Goal: Task Accomplishment & Management: Manage account settings

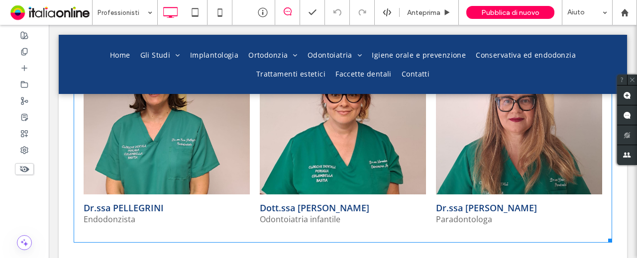
scroll to position [1046, 0]
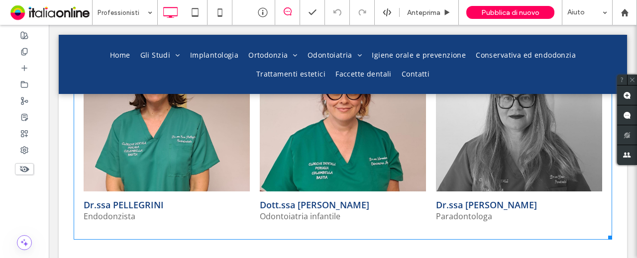
click at [495, 199] on h3 "Dr.ssa [PERSON_NAME]" at bounding box center [486, 205] width 101 height 12
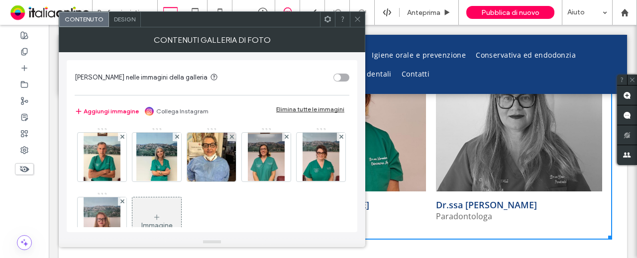
click at [499, 199] on h3 "Dr.ssa [PERSON_NAME]" at bounding box center [486, 205] width 101 height 12
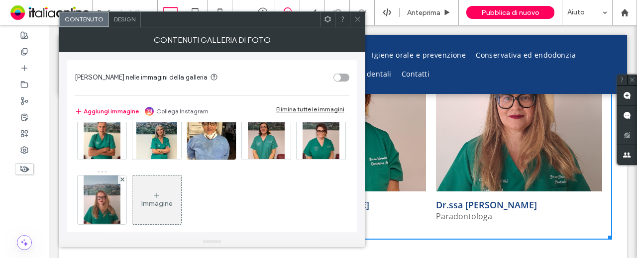
scroll to position [34, 0]
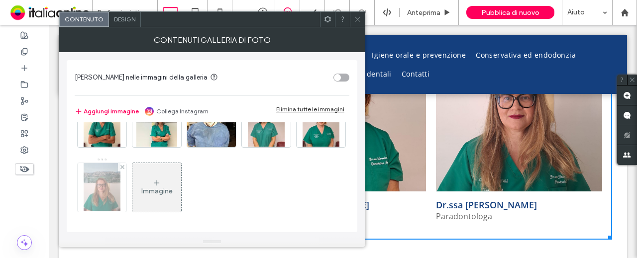
click at [120, 190] on img at bounding box center [102, 187] width 37 height 49
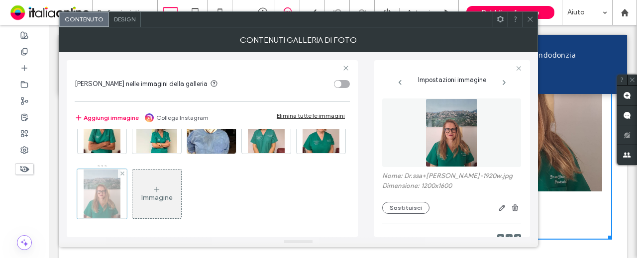
scroll to position [134, 0]
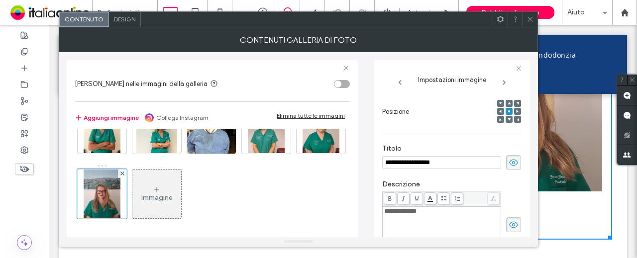
type input "**********"
click at [529, 17] on use at bounding box center [530, 19] width 5 height 5
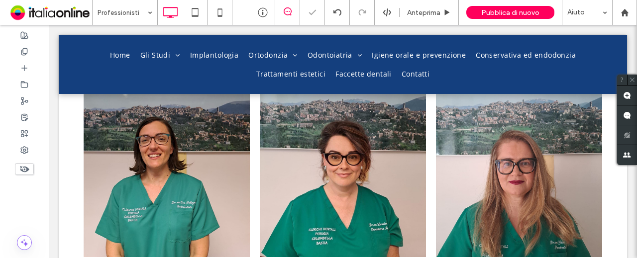
scroll to position [896, 0]
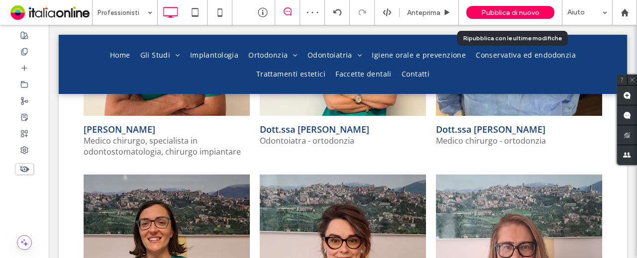
click at [523, 12] on span "Pubblica di nuovo" at bounding box center [510, 12] width 58 height 8
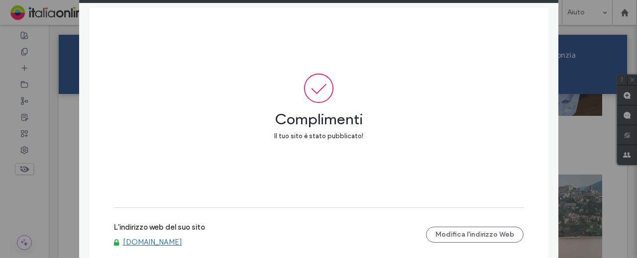
click at [576, 122] on div "Pubblica il tuo sito Complimenti Il tuo sito è stato pubblicato! L'indirizzo we…" at bounding box center [318, 129] width 637 height 258
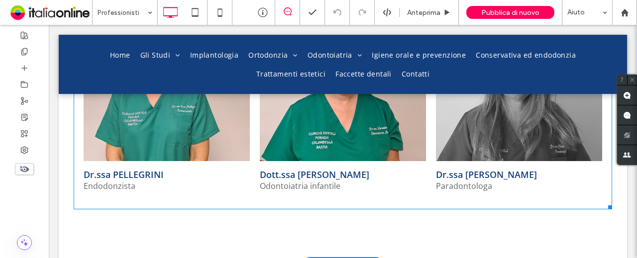
scroll to position [1095, 0]
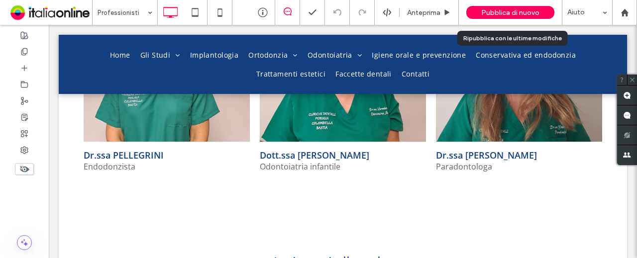
click at [519, 11] on span "Pubblica di nuovo" at bounding box center [510, 12] width 58 height 8
